Goal: Complete application form: Complete application form

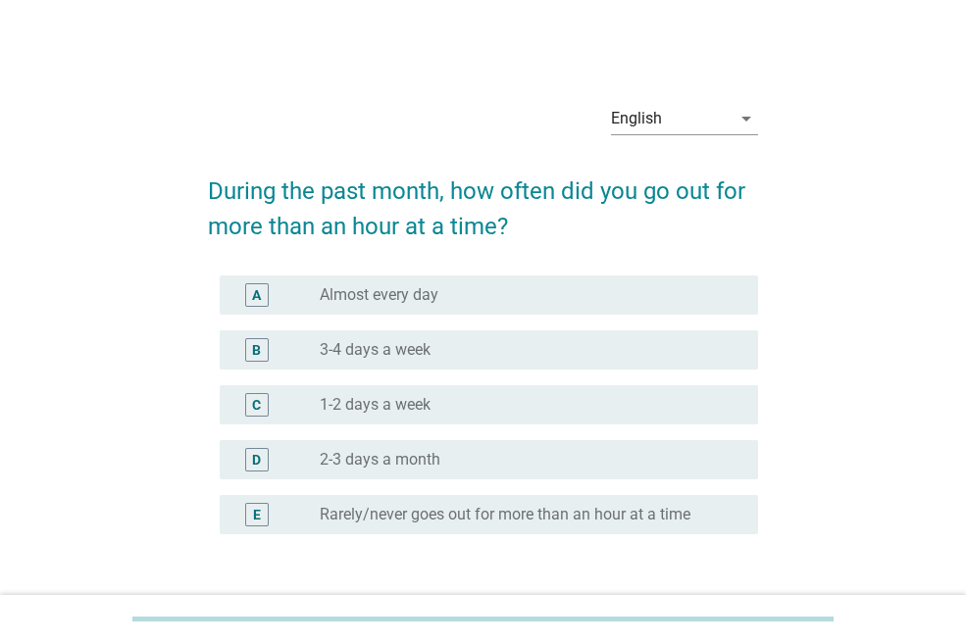
click at [471, 349] on div "radio_button_unchecked 3-4 days a week" at bounding box center [523, 350] width 407 height 20
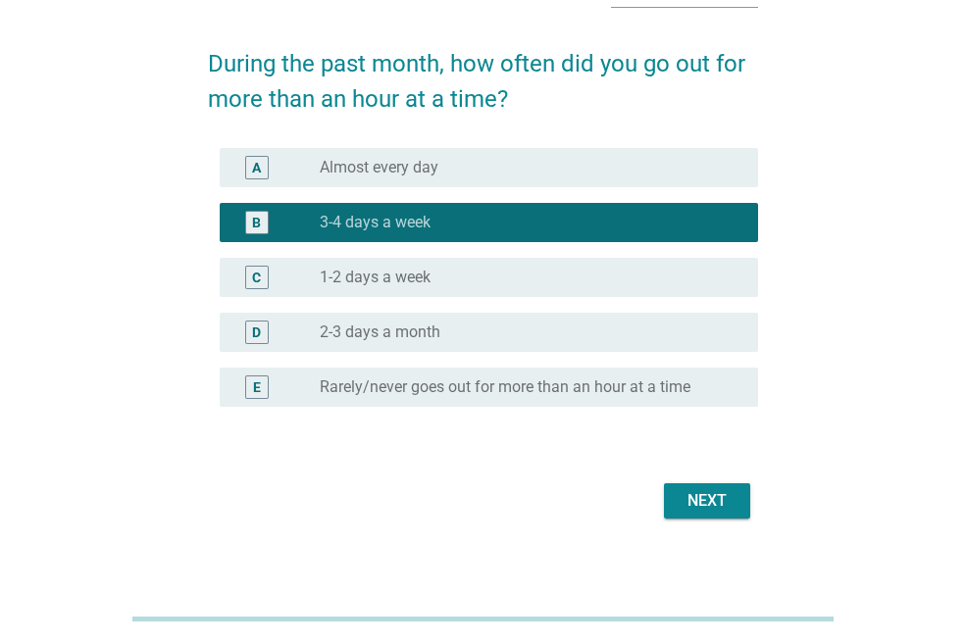
scroll to position [125, 0]
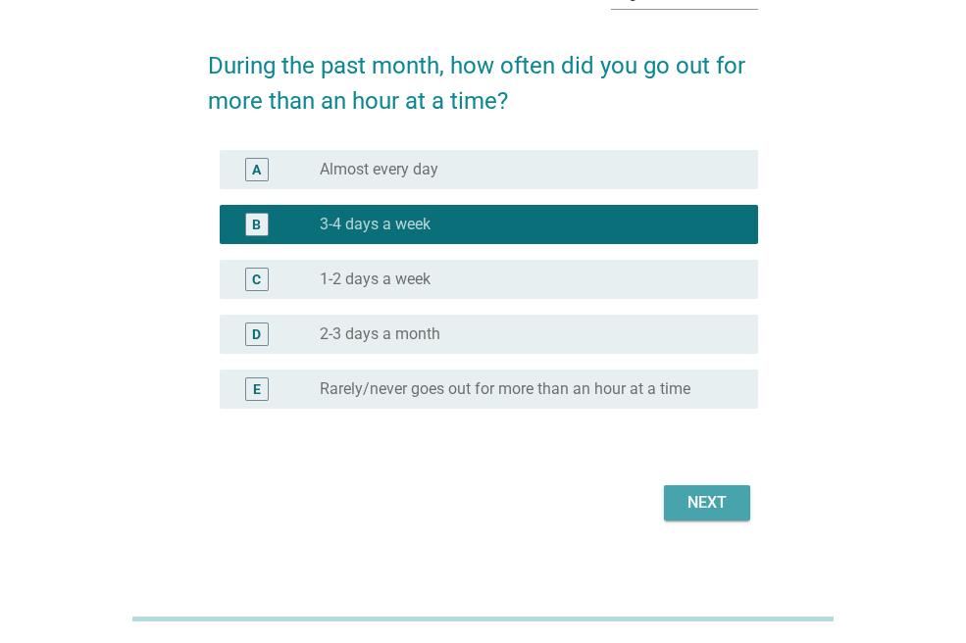
click at [675, 491] on button "Next" at bounding box center [707, 502] width 86 height 35
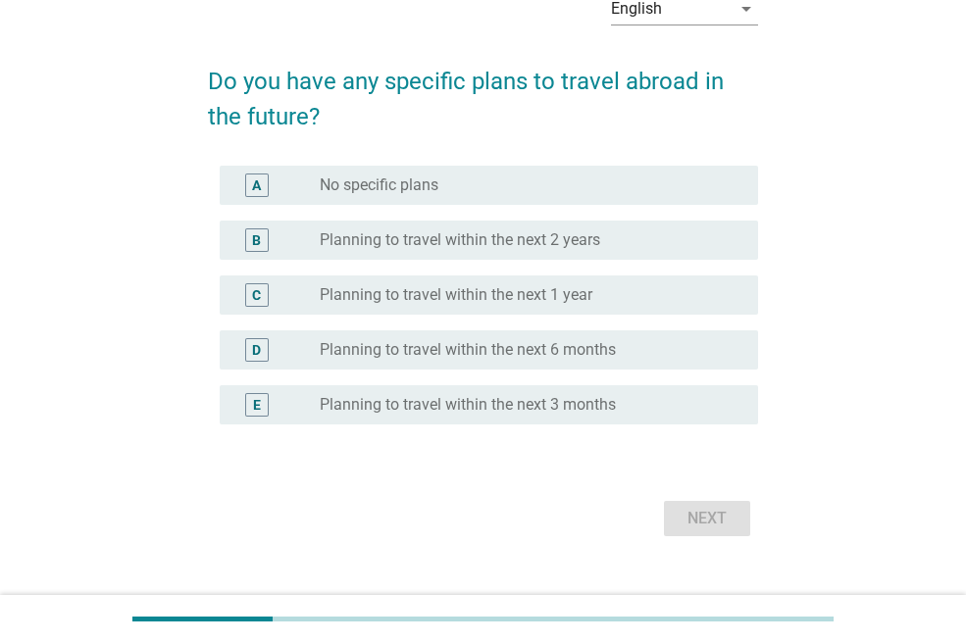
scroll to position [111, 0]
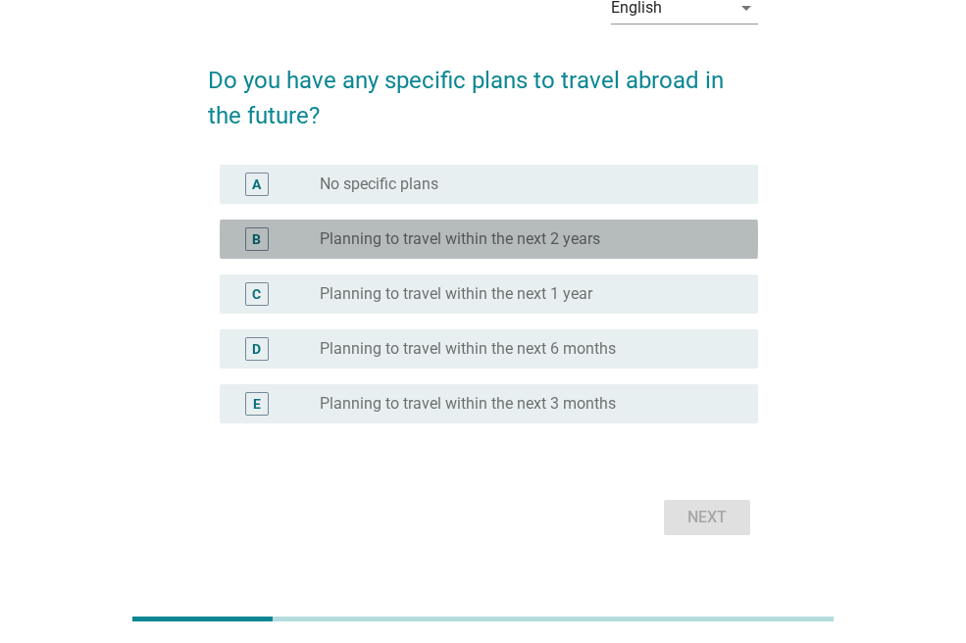
click at [546, 232] on label "Planning to travel within the next 2 years" at bounding box center [460, 239] width 280 height 20
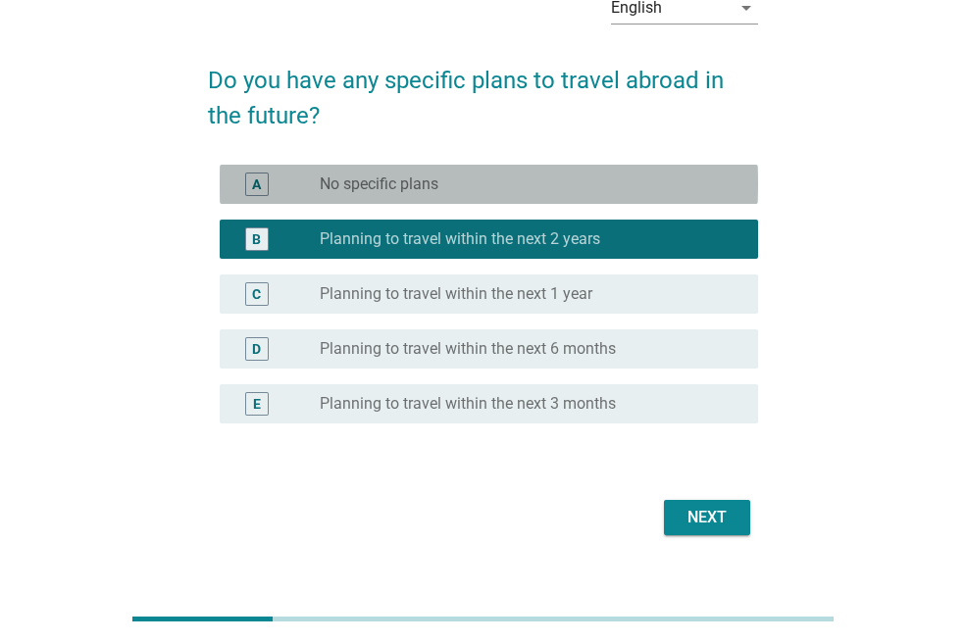
click at [610, 177] on div "radio_button_unchecked No specific plans" at bounding box center [523, 184] width 407 height 20
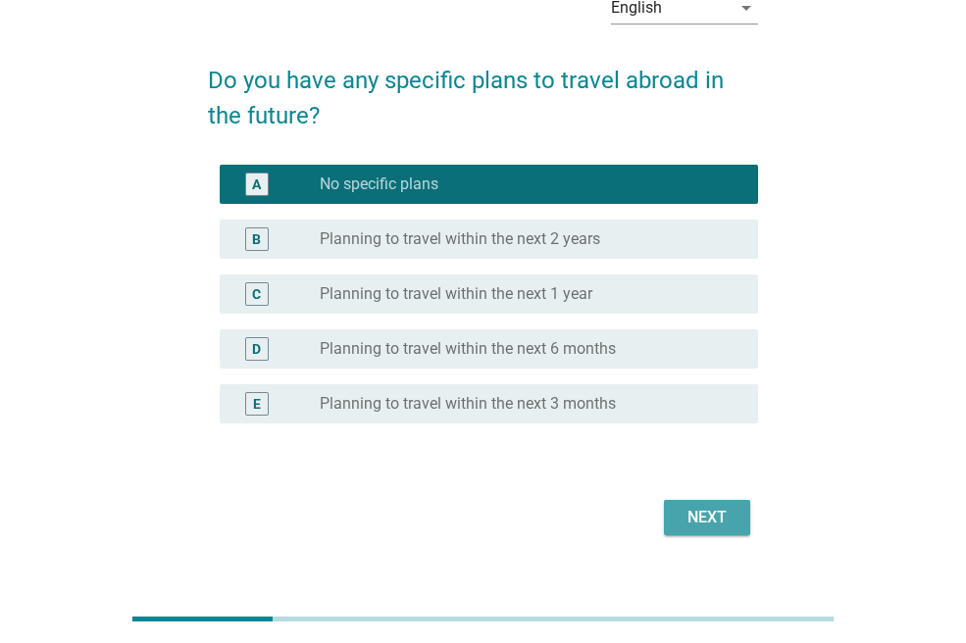
click at [686, 506] on div "Next" at bounding box center [706, 518] width 55 height 24
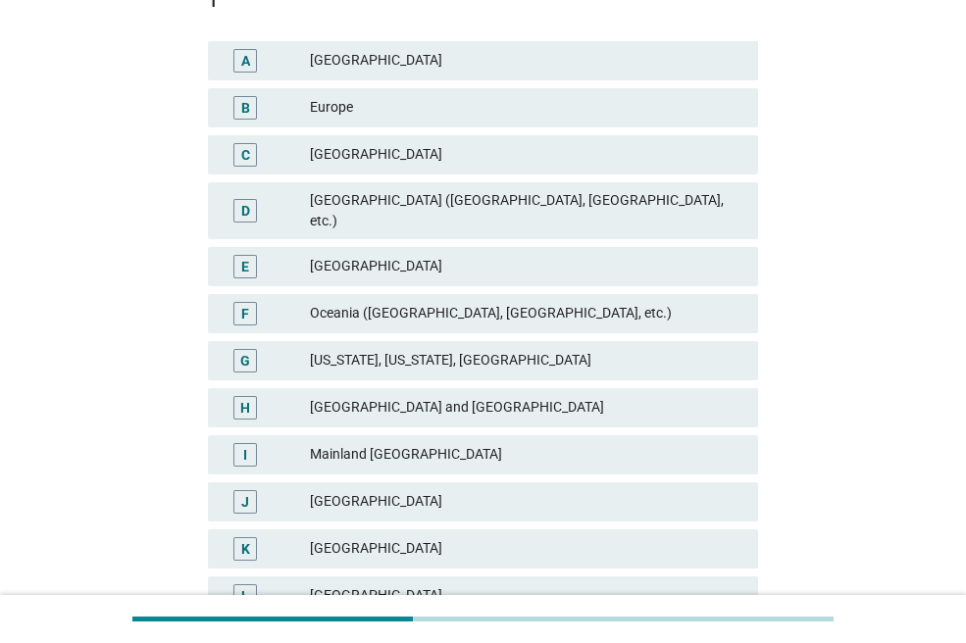
scroll to position [279, 0]
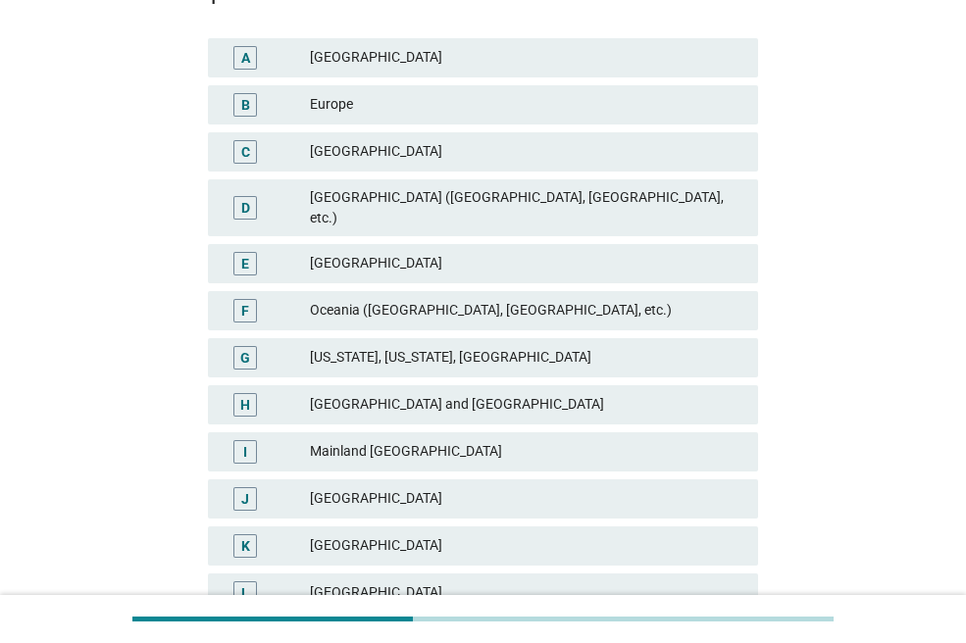
click at [471, 252] on div "[GEOGRAPHIC_DATA]" at bounding box center [526, 264] width 432 height 24
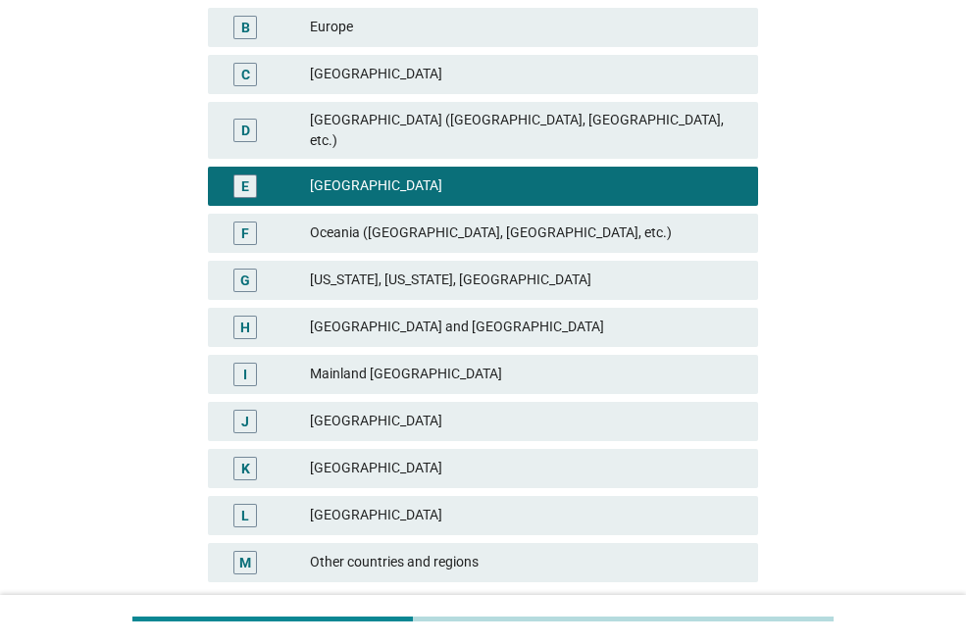
scroll to position [356, 0]
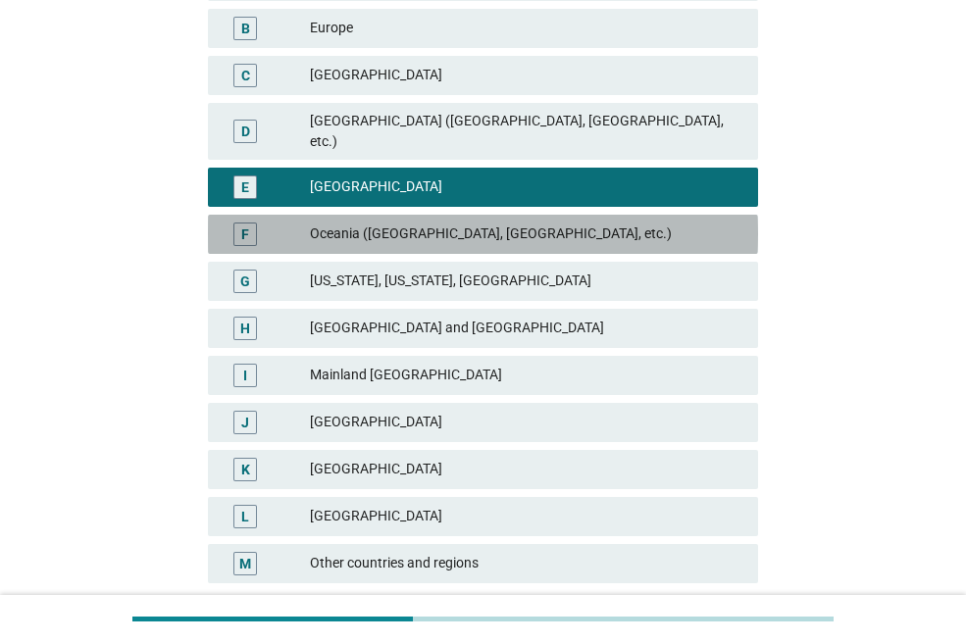
click at [432, 223] on div "Oceania ([GEOGRAPHIC_DATA], [GEOGRAPHIC_DATA], etc.)" at bounding box center [526, 235] width 432 height 24
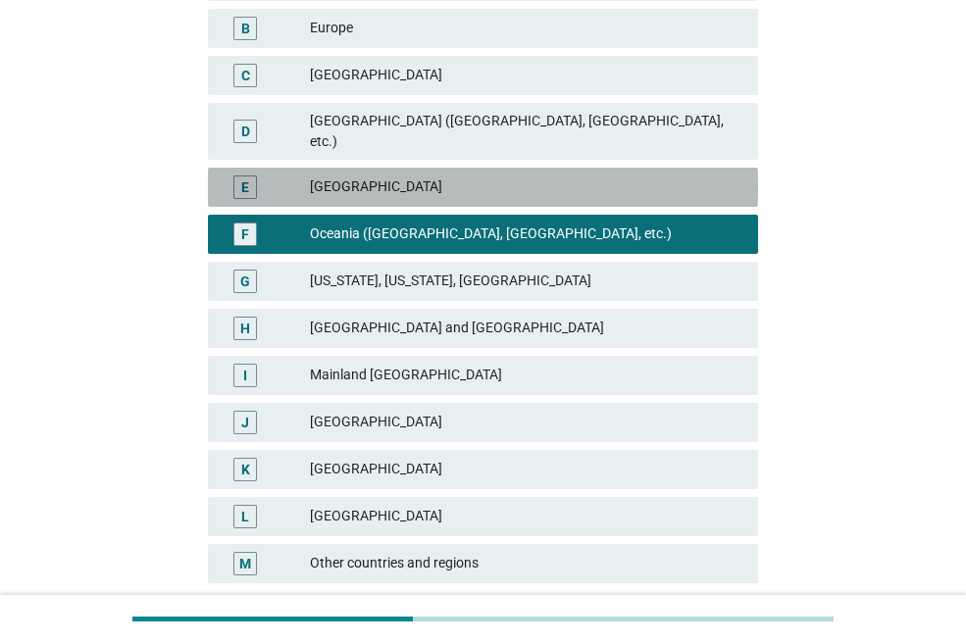
click at [412, 175] on div "[GEOGRAPHIC_DATA]" at bounding box center [526, 187] width 432 height 24
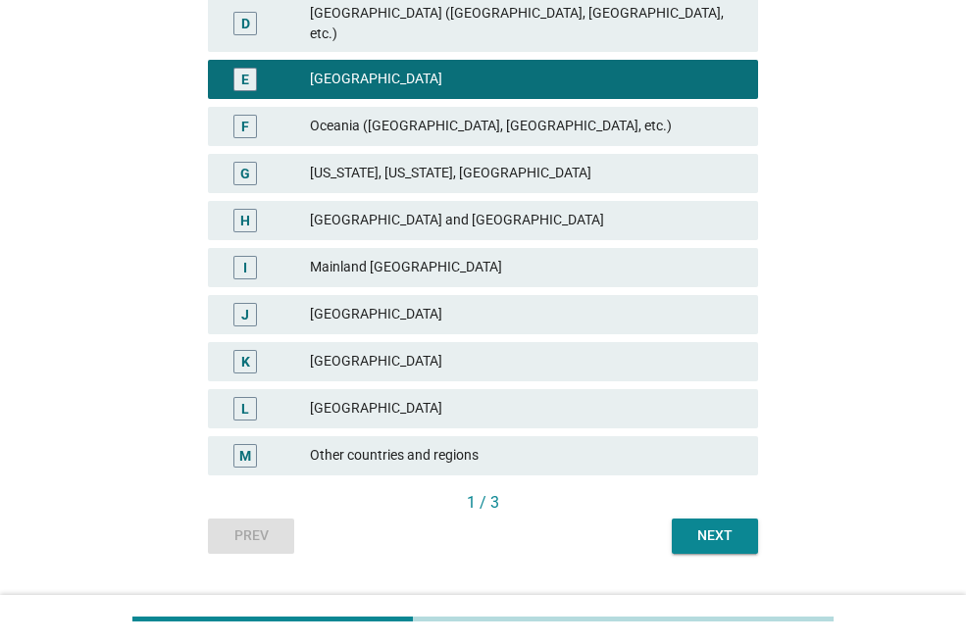
scroll to position [491, 0]
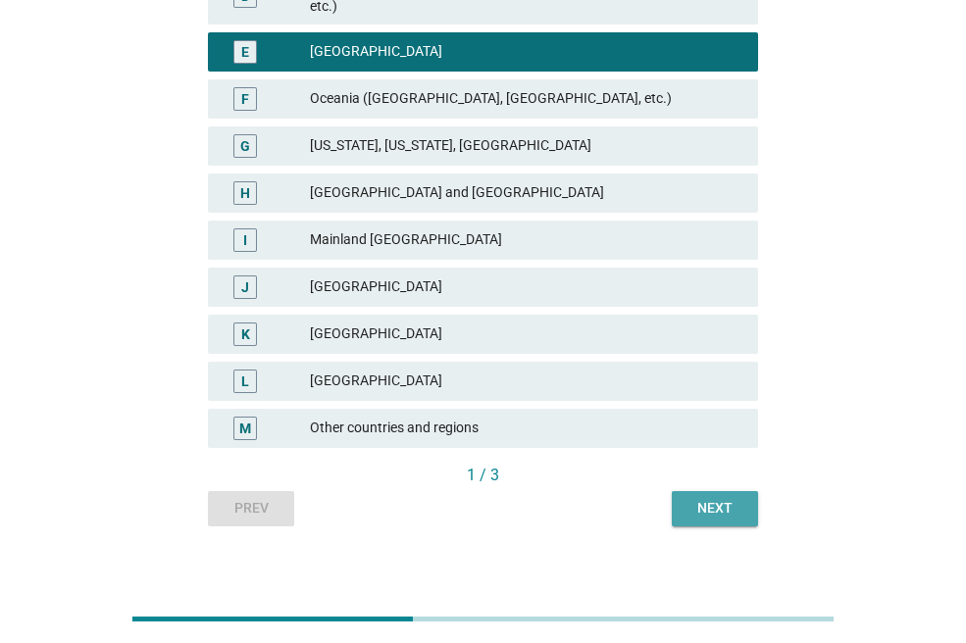
click at [710, 502] on button "Next" at bounding box center [714, 508] width 86 height 35
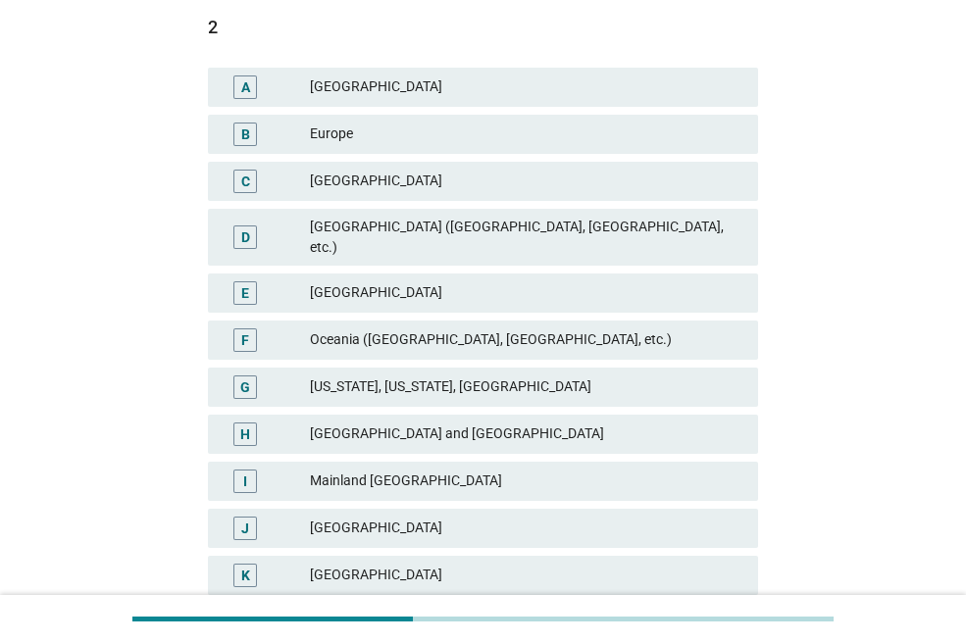
scroll to position [253, 0]
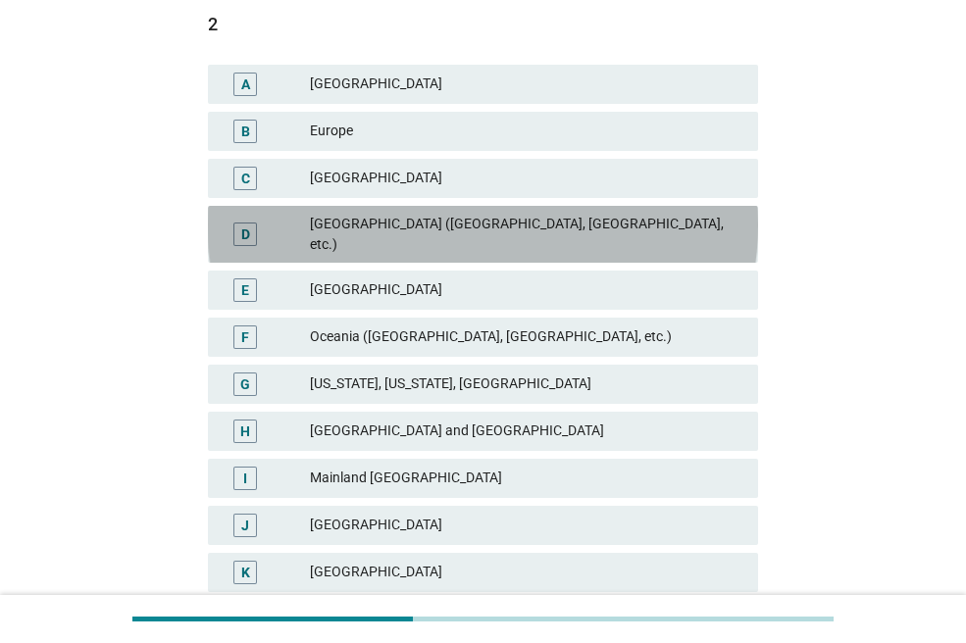
click at [437, 212] on div "D [GEOGRAPHIC_DATA] ([GEOGRAPHIC_DATA], [GEOGRAPHIC_DATA], etc.)" at bounding box center [483, 234] width 550 height 57
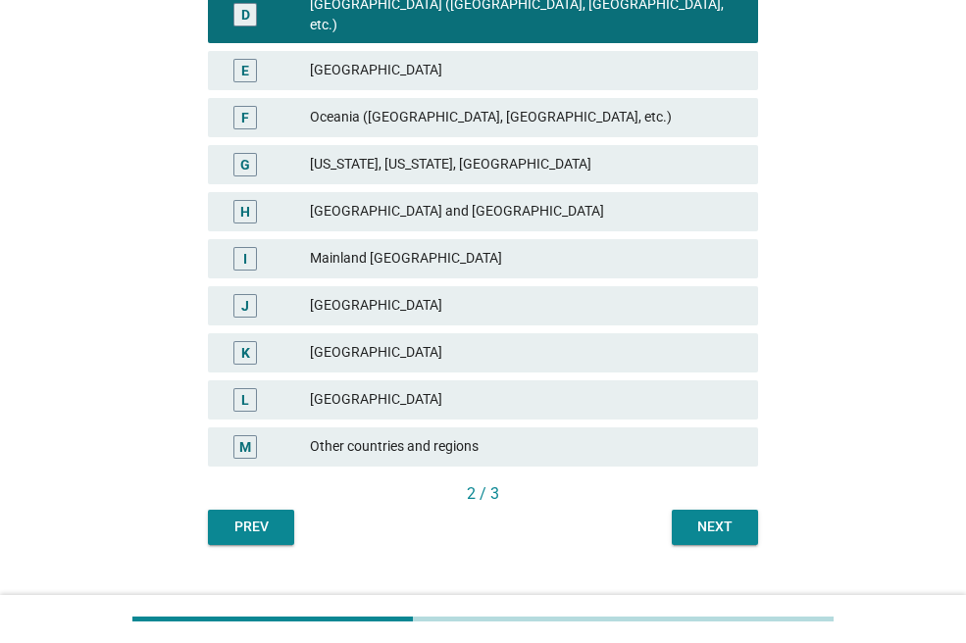
scroll to position [491, 0]
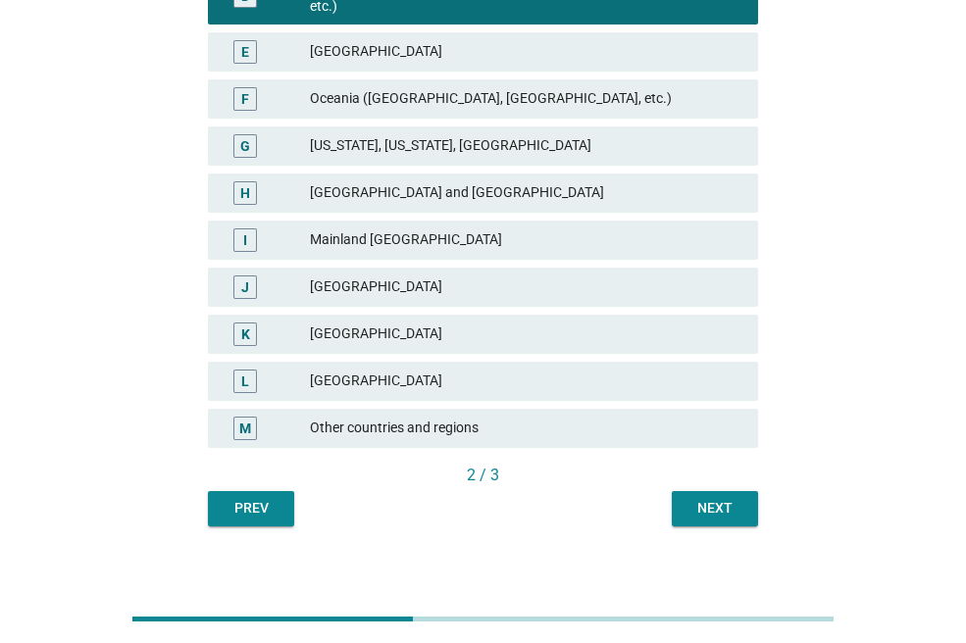
click at [734, 491] on button "Next" at bounding box center [714, 508] width 86 height 35
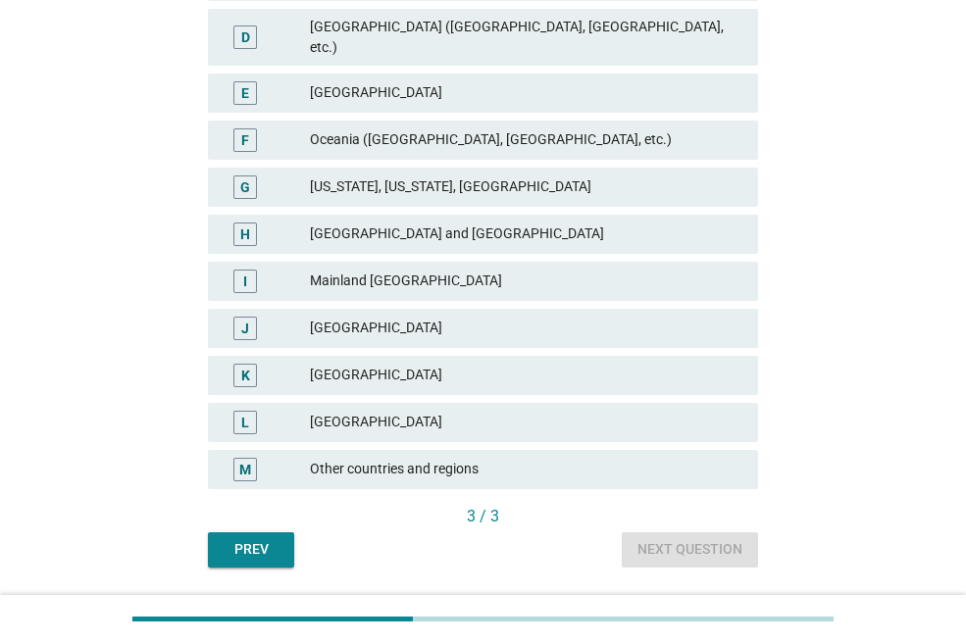
scroll to position [451, 0]
click at [435, 363] on div "[GEOGRAPHIC_DATA]" at bounding box center [526, 375] width 432 height 24
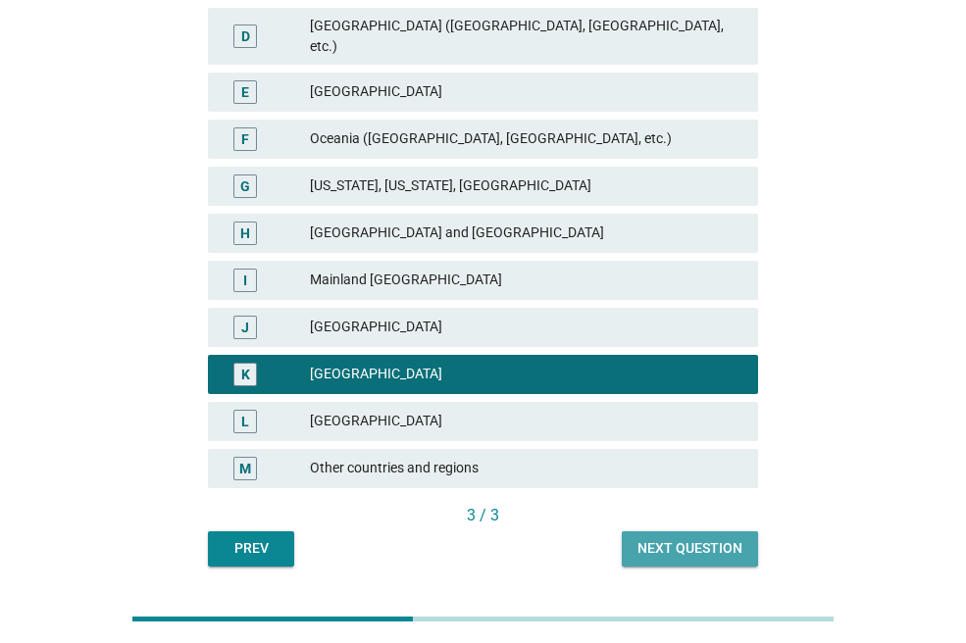
click at [706, 538] on div "Next question" at bounding box center [689, 548] width 105 height 21
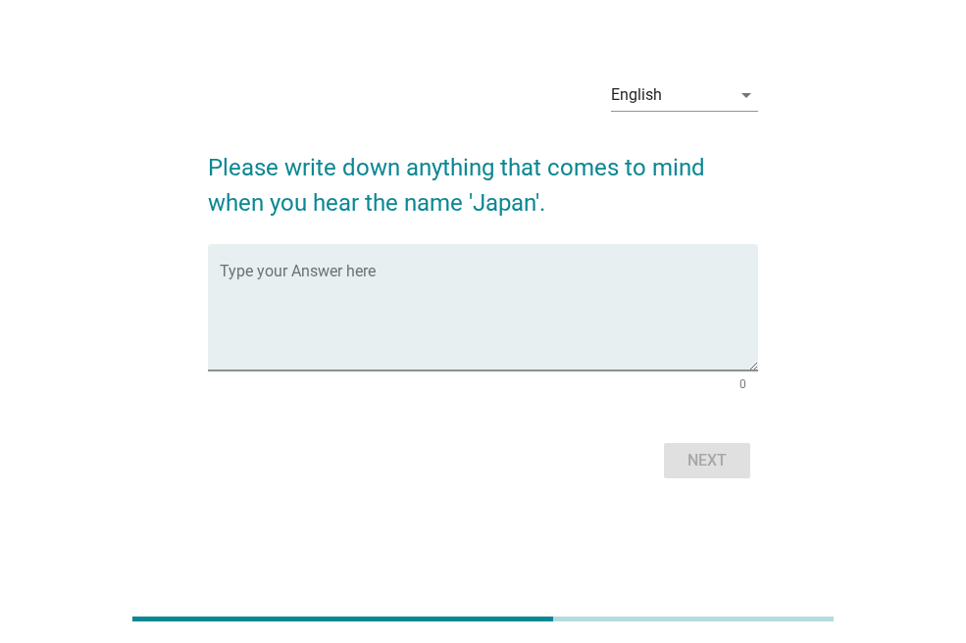
scroll to position [0, 0]
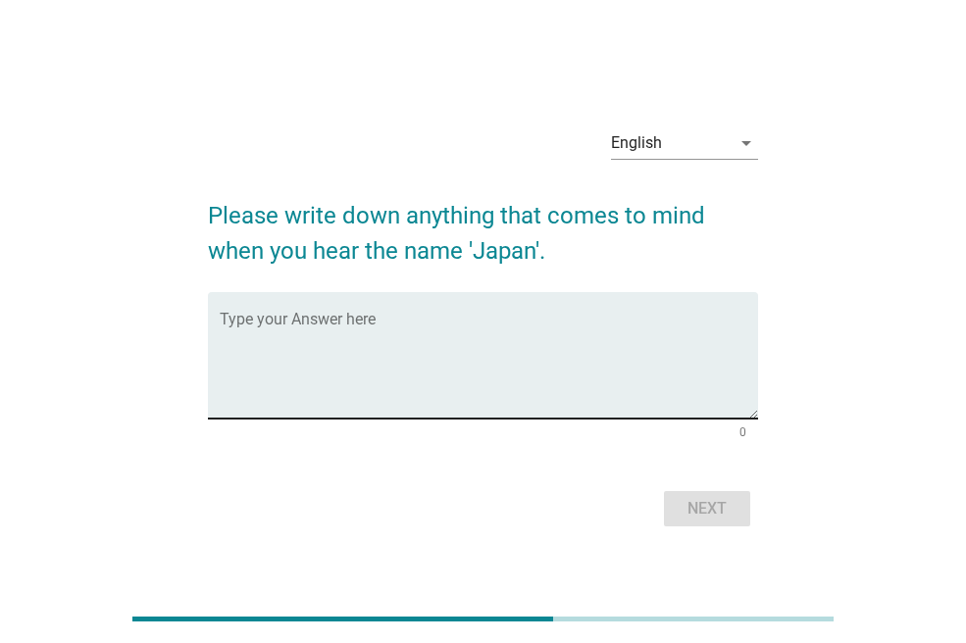
click at [344, 313] on div "Type your Answer here" at bounding box center [489, 355] width 538 height 126
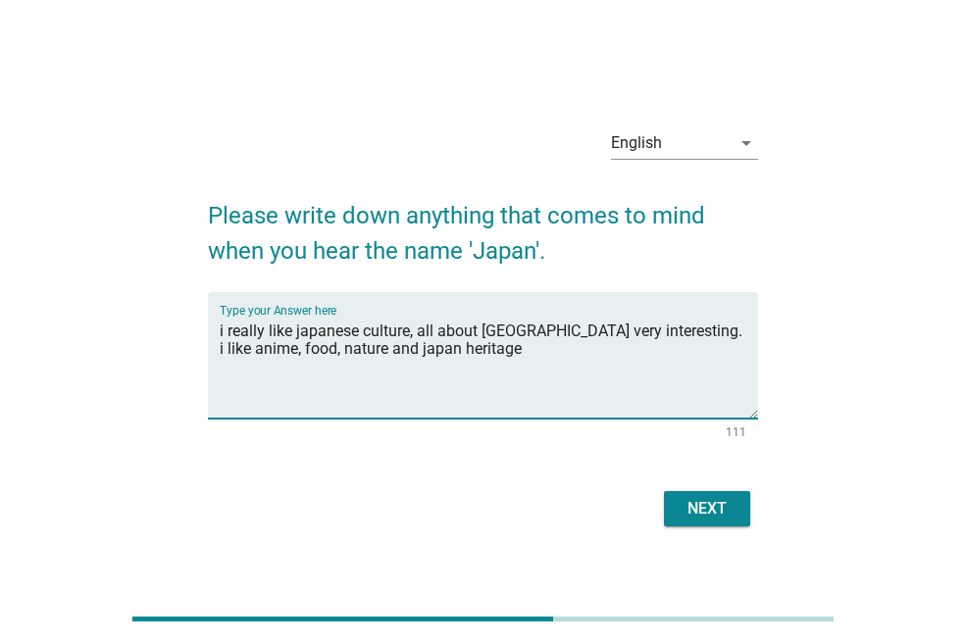
type textarea "i really like japanese culture, all about [GEOGRAPHIC_DATA] very interesting. i…"
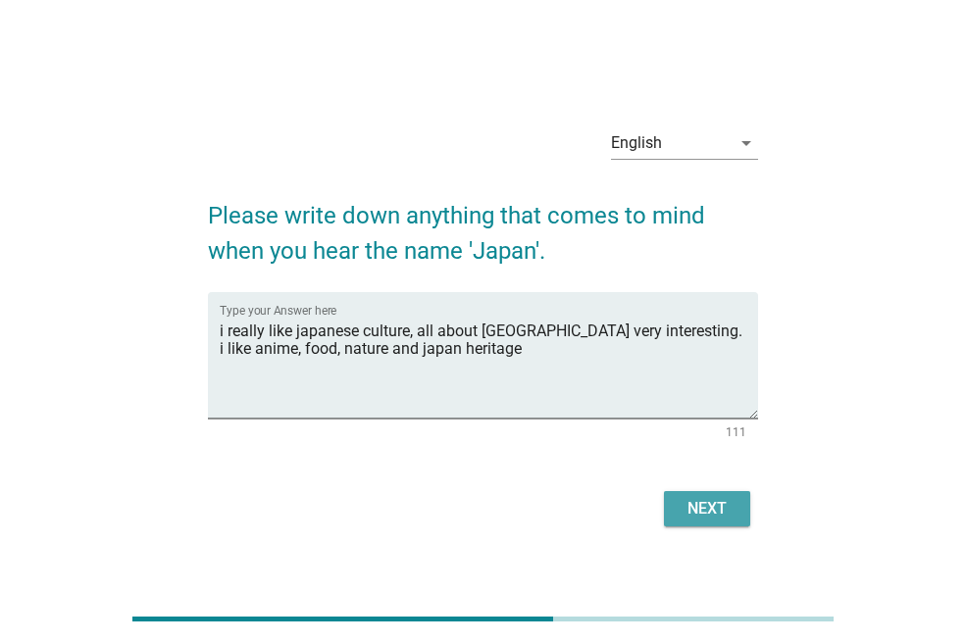
click at [702, 504] on div "Next" at bounding box center [706, 509] width 55 height 24
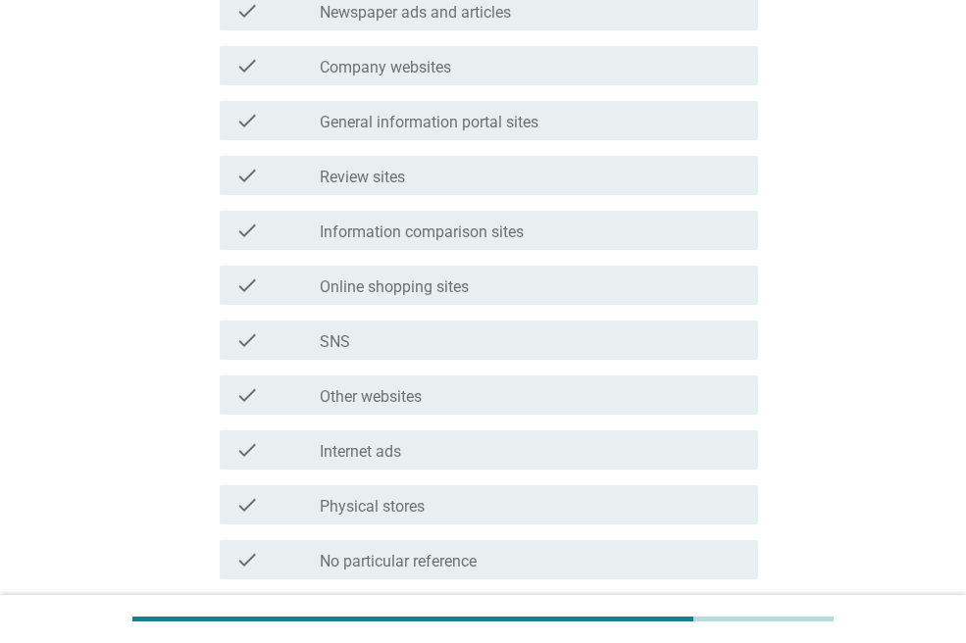
scroll to position [548, 0]
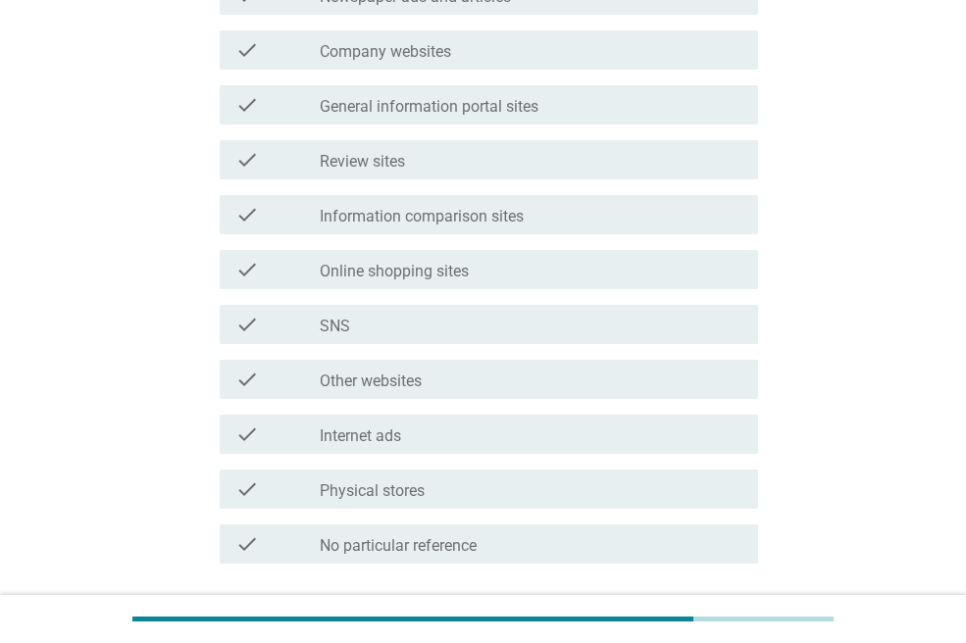
click at [434, 163] on div "check_box_outline_blank Review sites" at bounding box center [531, 160] width 422 height 24
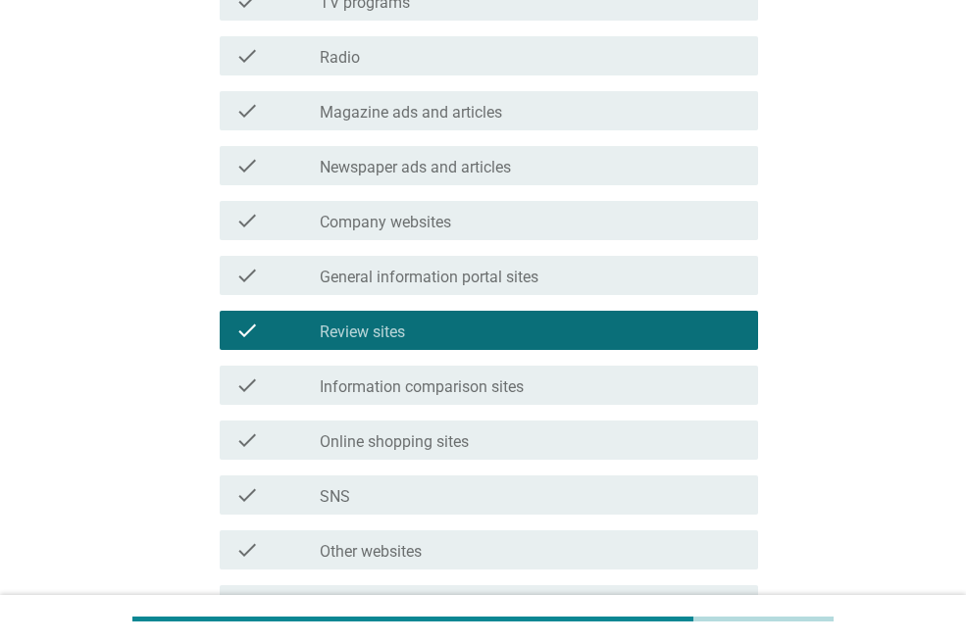
scroll to position [378, 0]
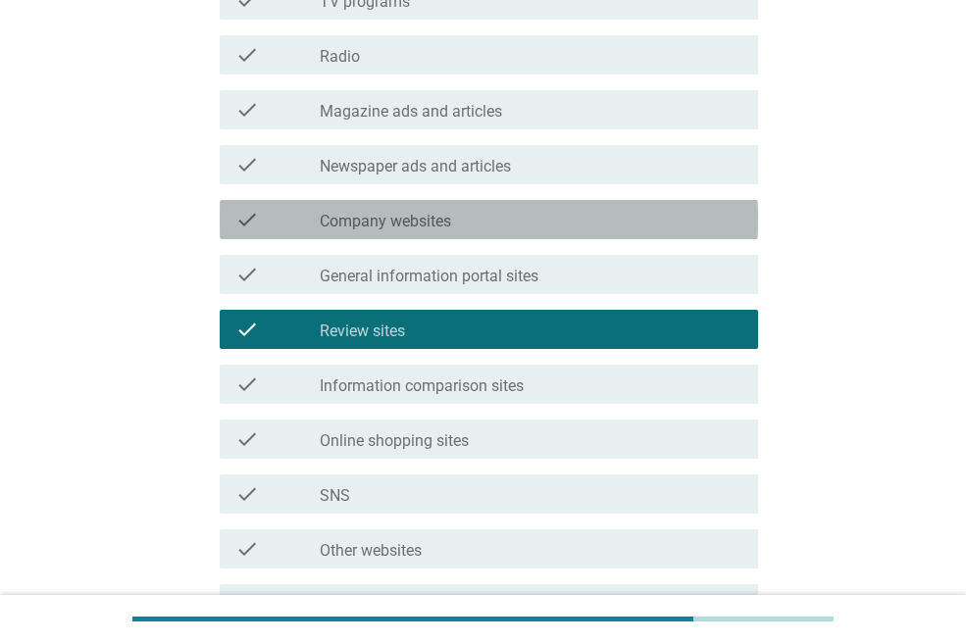
click at [411, 224] on label "Company websites" at bounding box center [385, 222] width 131 height 20
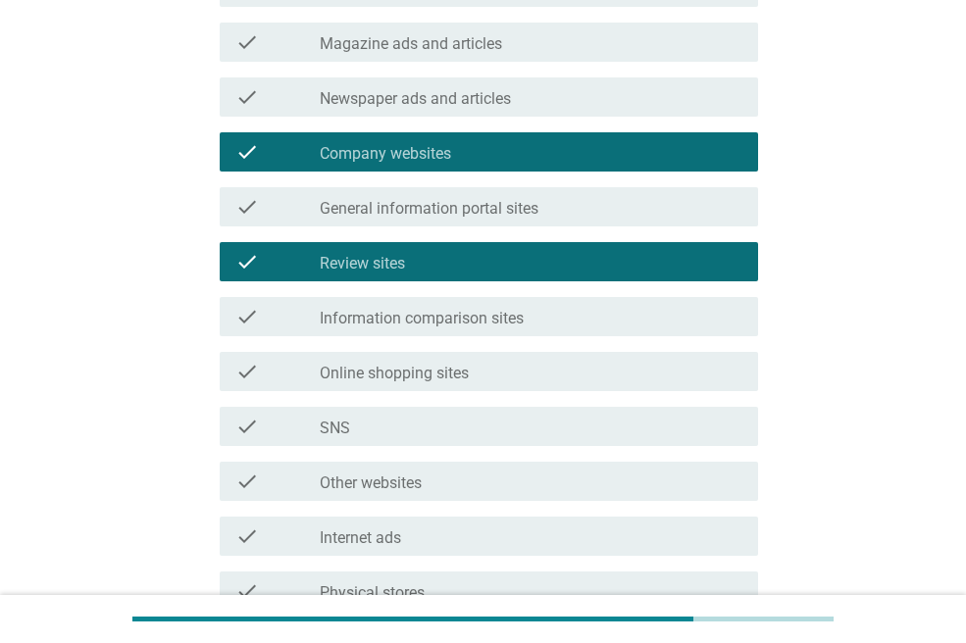
scroll to position [448, 0]
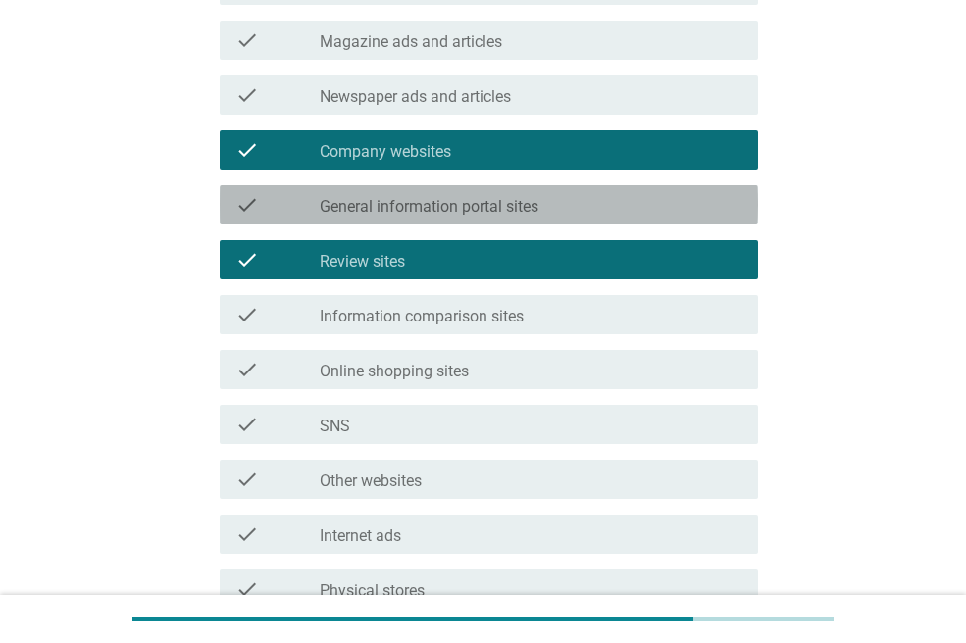
click at [408, 210] on label "General information portal sites" at bounding box center [429, 207] width 219 height 20
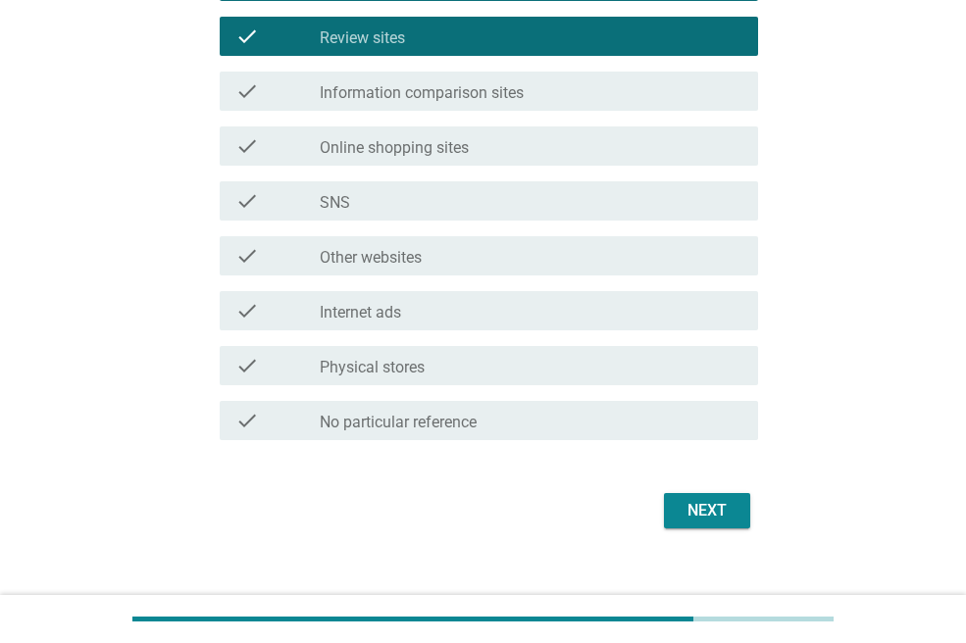
scroll to position [678, 0]
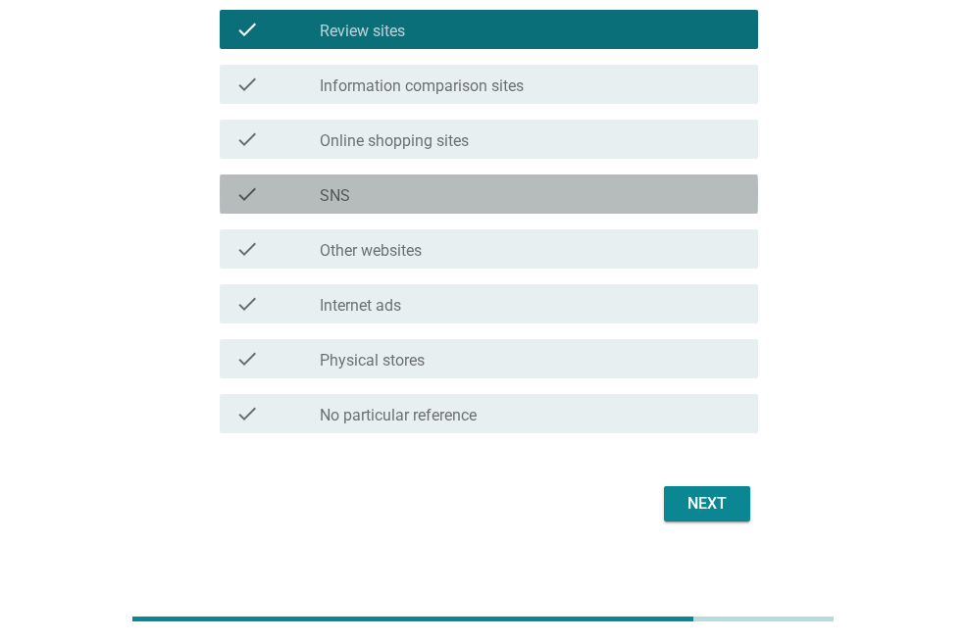
click at [408, 210] on div "check check_box_outline_blank SNS" at bounding box center [489, 193] width 538 height 39
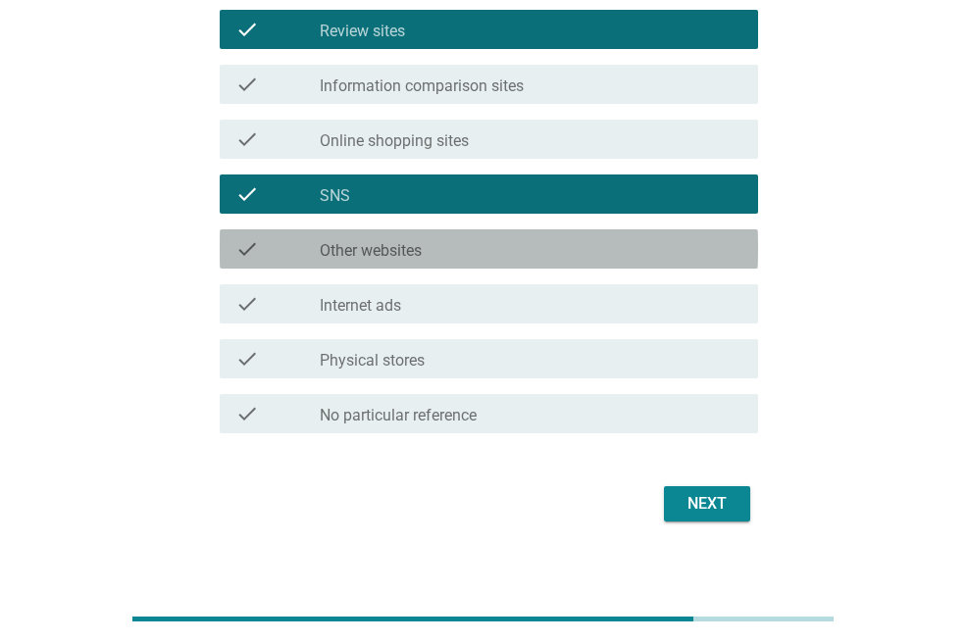
click at [409, 257] on label "Other websites" at bounding box center [371, 251] width 102 height 20
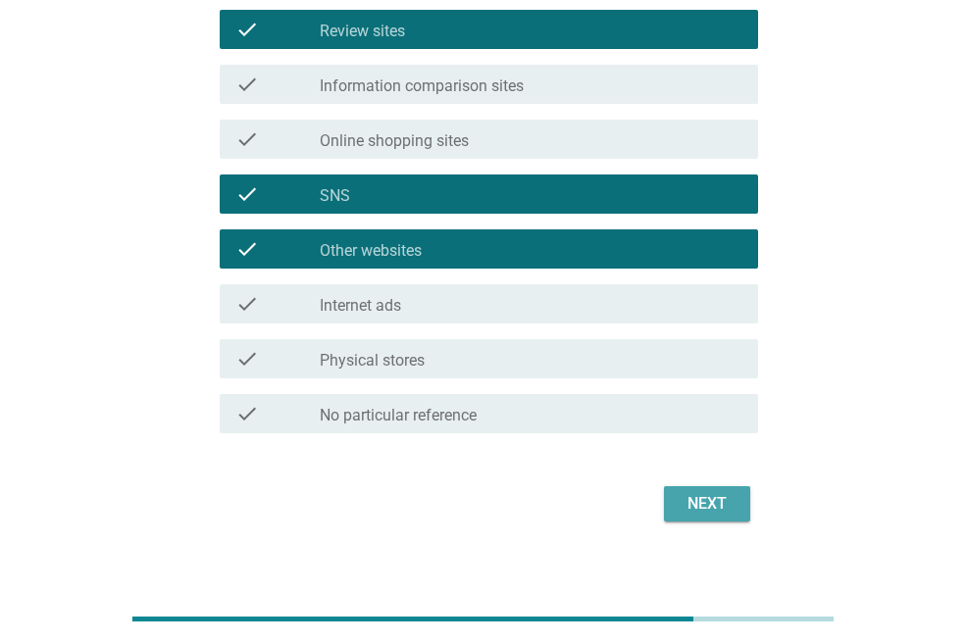
click at [701, 503] on div "Next" at bounding box center [706, 504] width 55 height 24
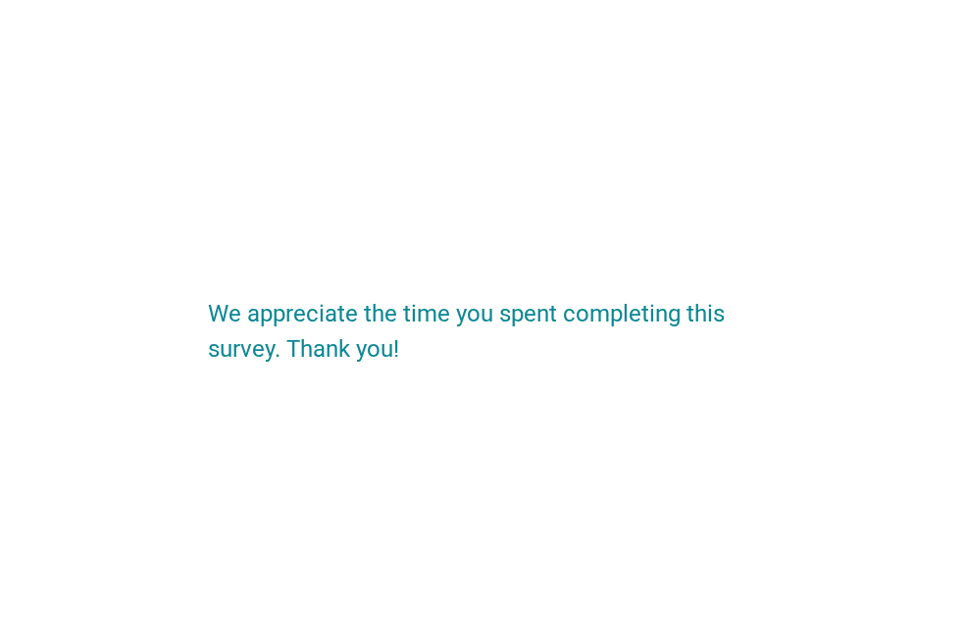
scroll to position [0, 0]
